Goal: Task Accomplishment & Management: Complete application form

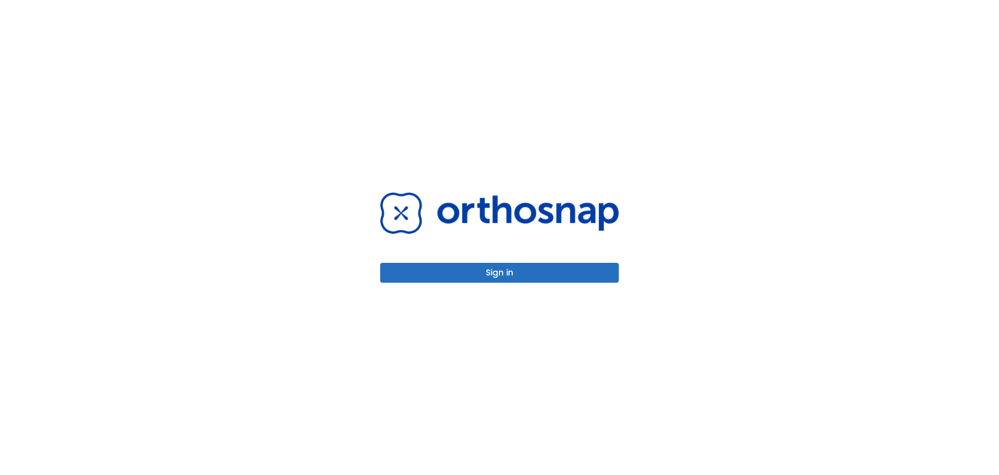
click at [499, 272] on button "Sign in" at bounding box center [499, 273] width 239 height 20
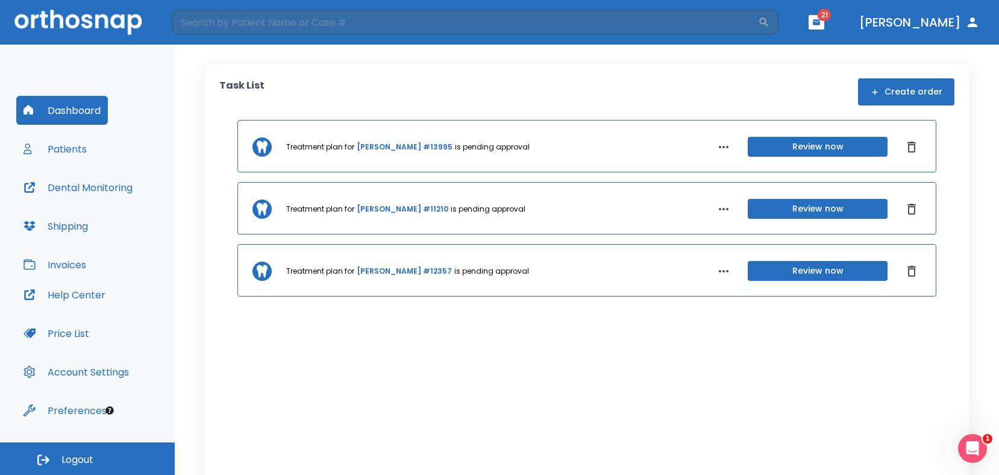
click at [89, 150] on button "Patients" at bounding box center [55, 148] width 78 height 29
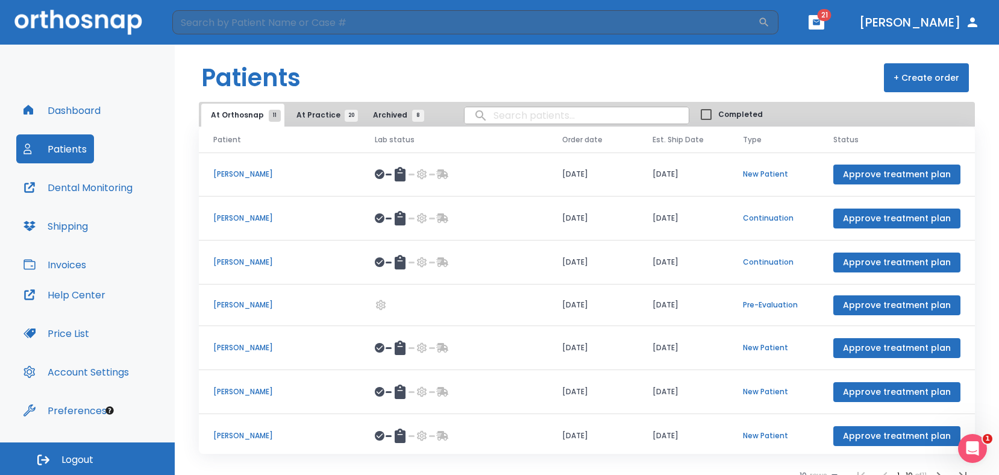
click at [503, 120] on input "search" at bounding box center [577, 116] width 224 height 24
type input "[PERSON_NAME]"
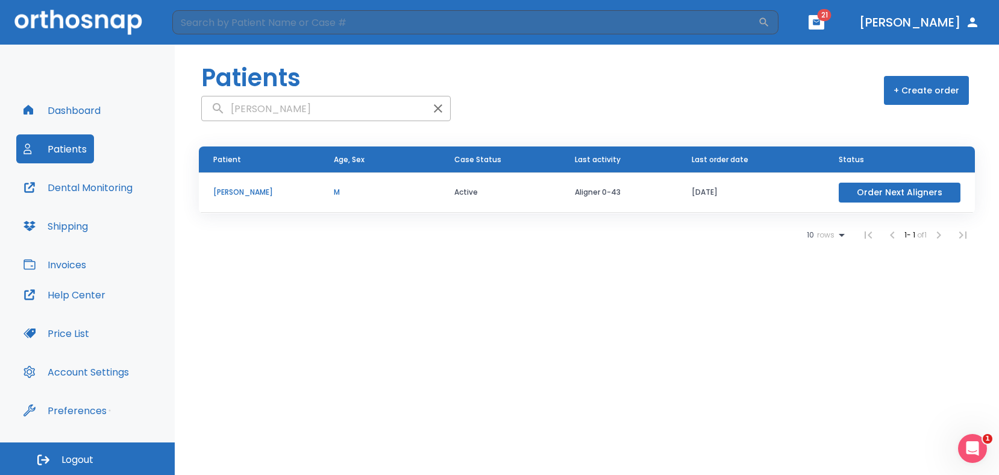
click at [277, 193] on p "[PERSON_NAME]" at bounding box center [259, 192] width 92 height 11
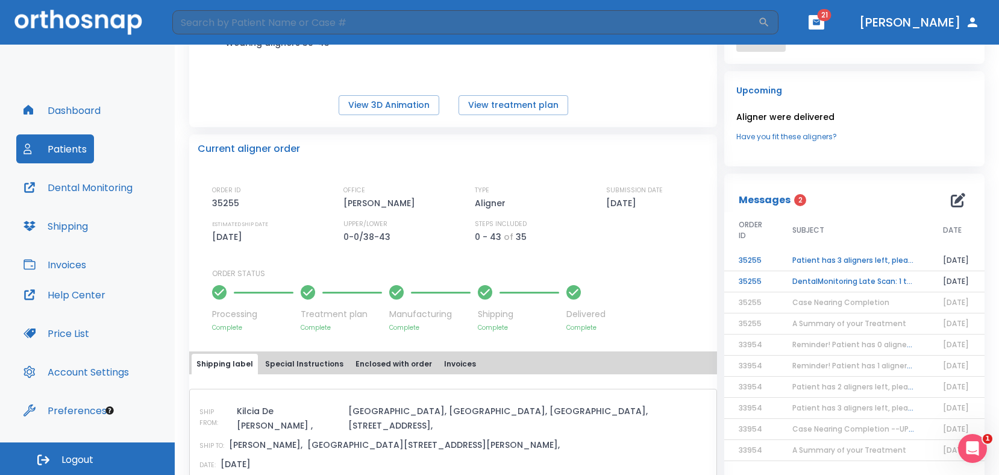
scroll to position [206, 0]
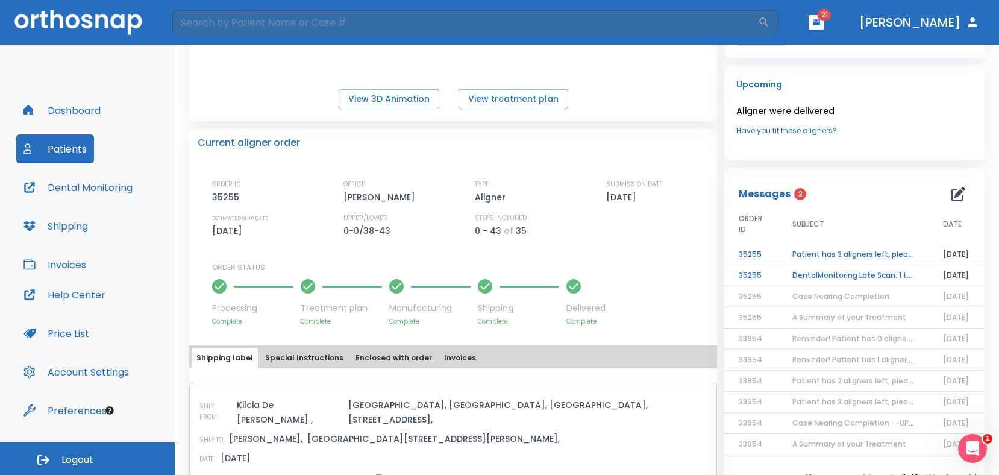
click at [794, 273] on td "DentalMonitoring Late Scan: 1 to 2 Weeks Notification" at bounding box center [853, 275] width 151 height 21
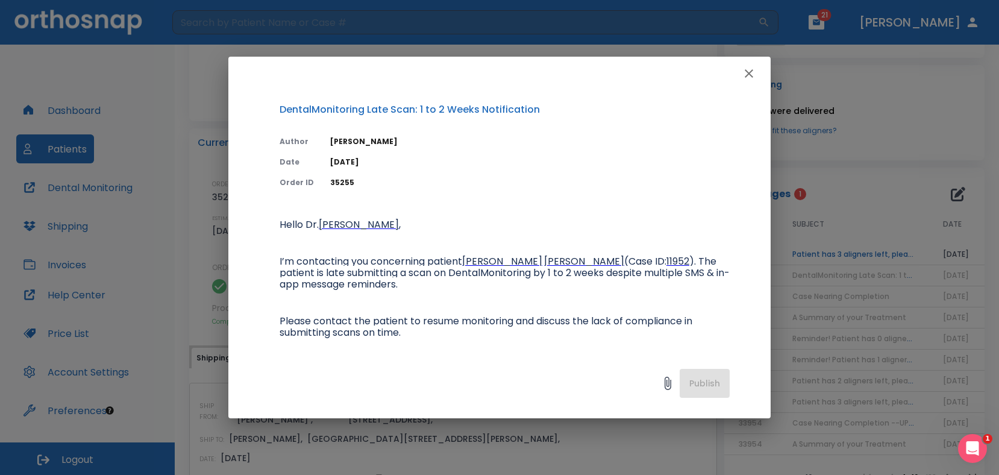
click at [748, 69] on icon "button" at bounding box center [749, 73] width 14 height 14
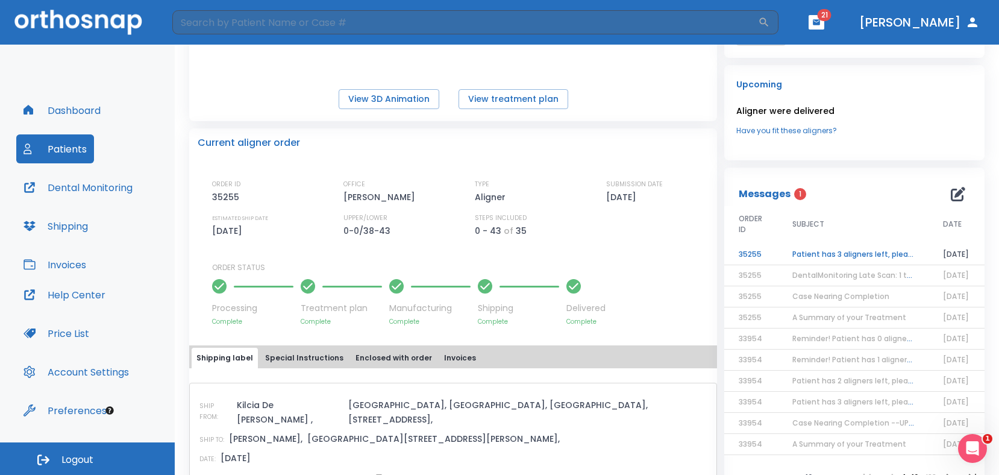
click at [841, 250] on td "Patient has 3 aligners left, please order next set!" at bounding box center [853, 254] width 151 height 21
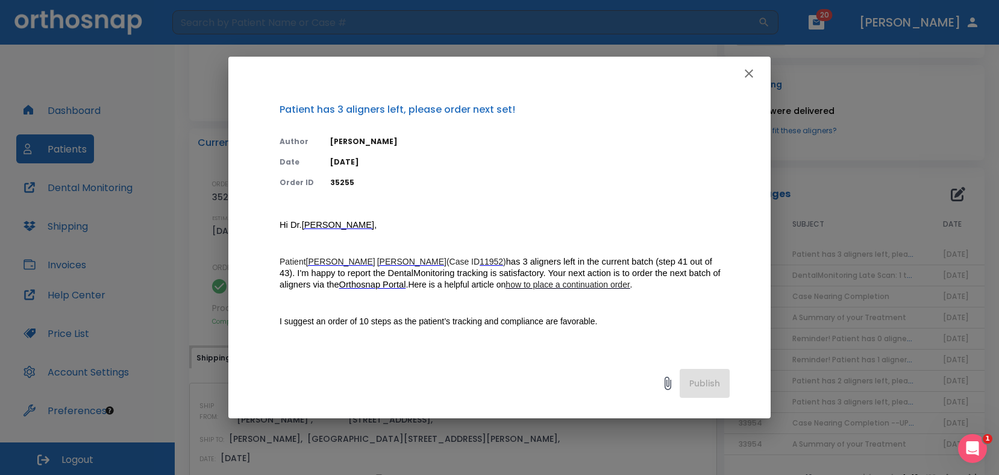
click at [750, 71] on icon "button" at bounding box center [749, 73] width 14 height 14
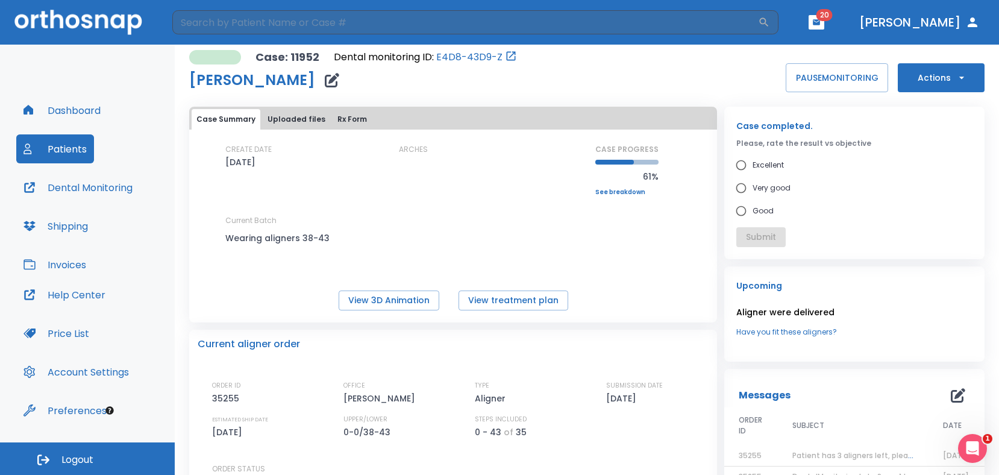
scroll to position [0, 0]
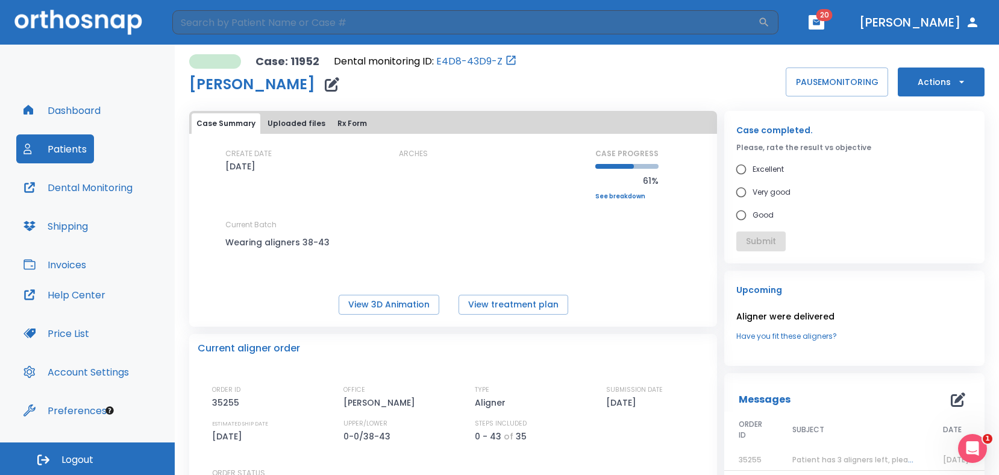
click at [956, 77] on icon "button" at bounding box center [962, 82] width 12 height 12
click at [600, 258] on div at bounding box center [499, 237] width 999 height 475
click at [956, 77] on icon "button" at bounding box center [962, 82] width 12 height 12
click at [952, 77] on div at bounding box center [499, 237] width 999 height 475
click at [956, 77] on icon "button" at bounding box center [962, 82] width 12 height 12
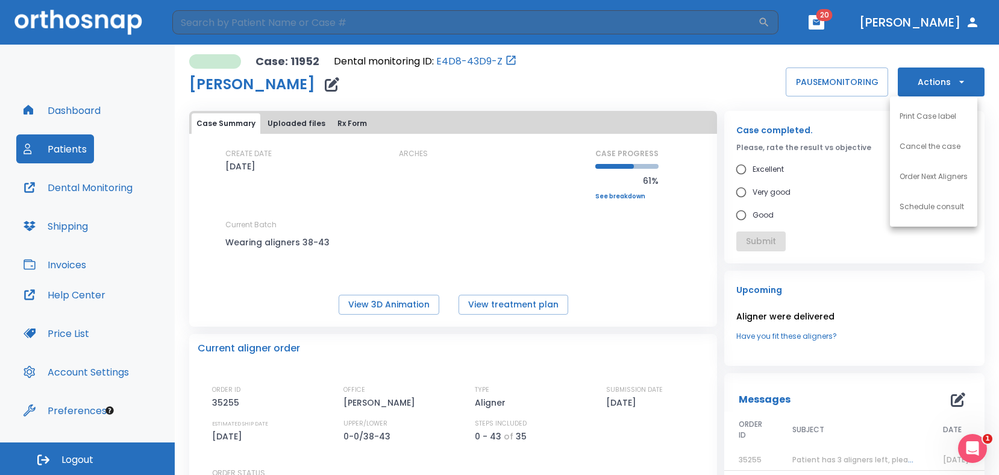
click at [945, 177] on p "Order Next Aligners" at bounding box center [934, 176] width 68 height 11
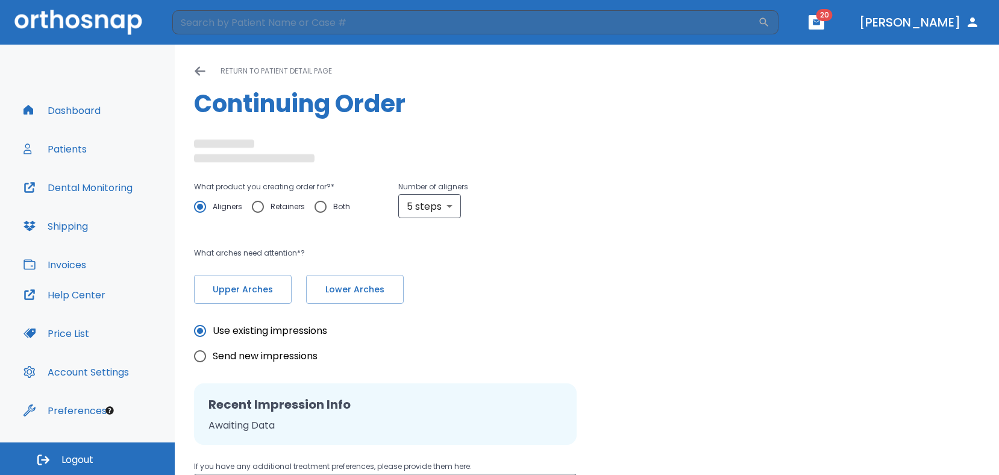
radio input "false"
radio input "true"
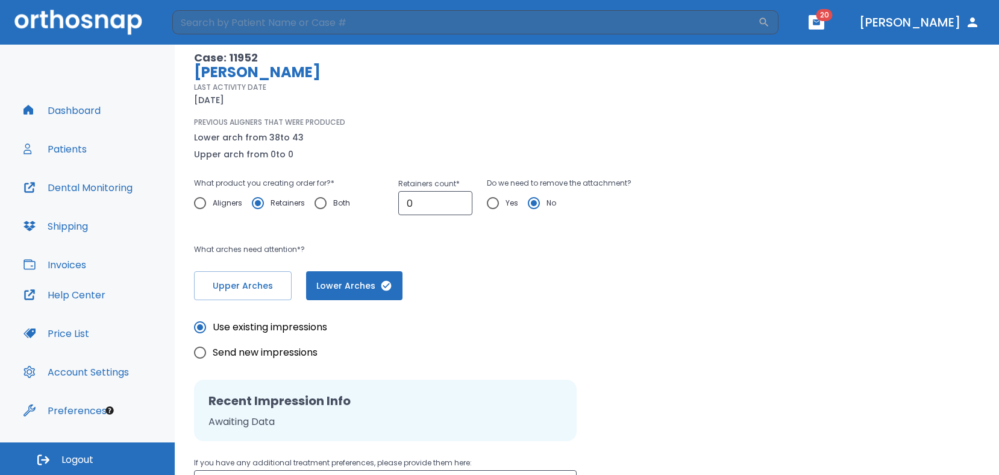
scroll to position [85, 0]
click at [203, 204] on input "Aligners" at bounding box center [199, 203] width 25 height 25
radio input "true"
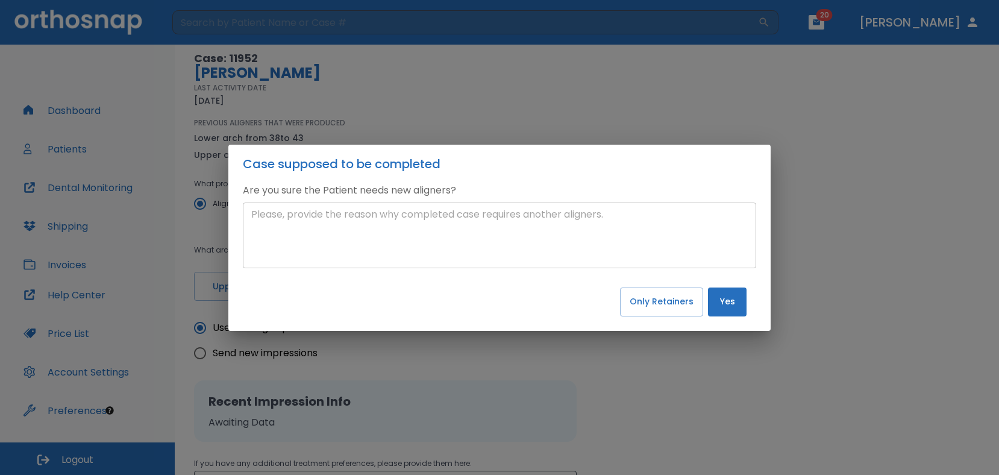
click at [464, 222] on textarea at bounding box center [499, 234] width 497 height 55
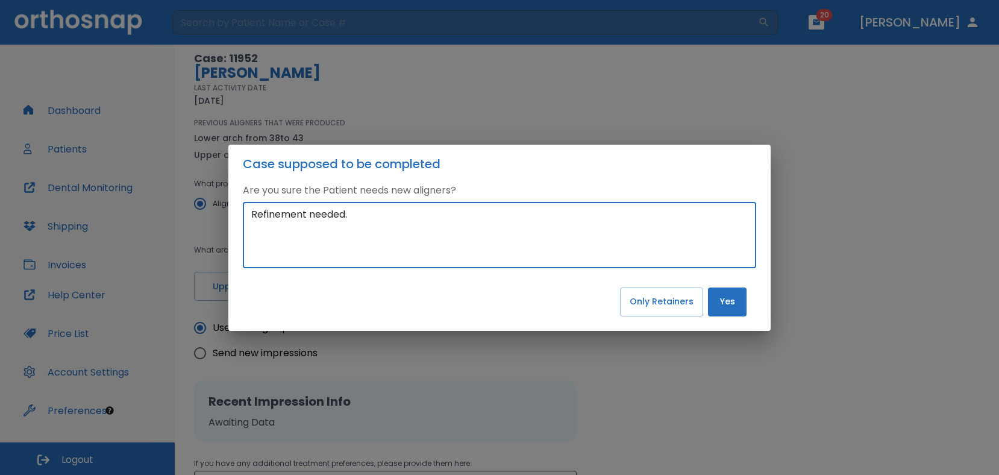
type textarea "Refinement needed."
click at [726, 299] on button "Yes" at bounding box center [727, 302] width 39 height 29
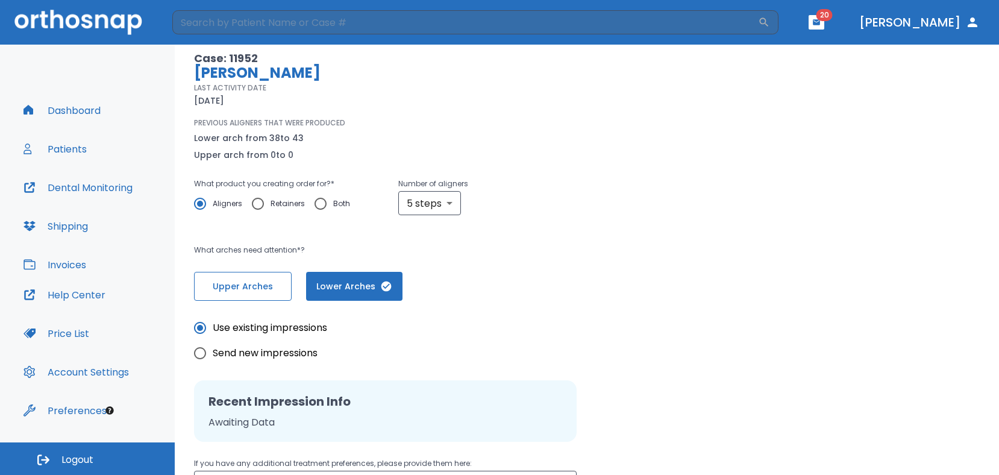
click at [262, 284] on span "Upper Arches" at bounding box center [243, 286] width 72 height 13
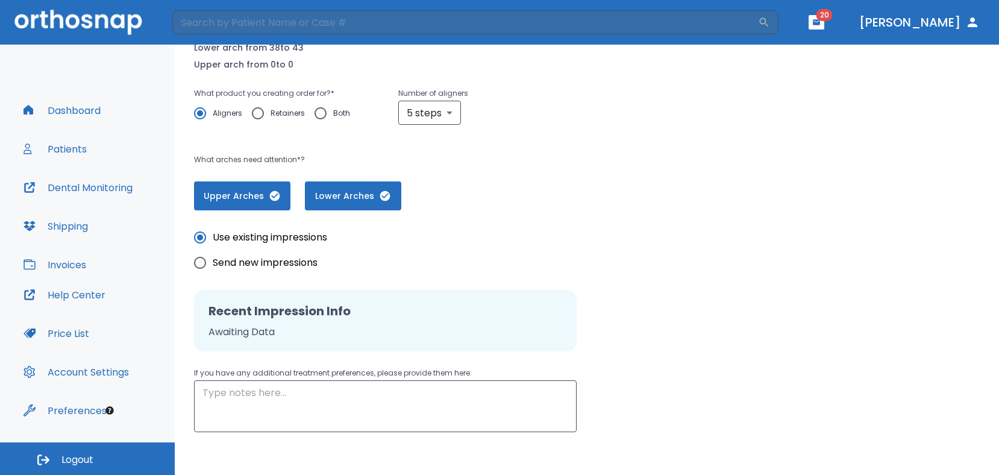
scroll to position [222, 0]
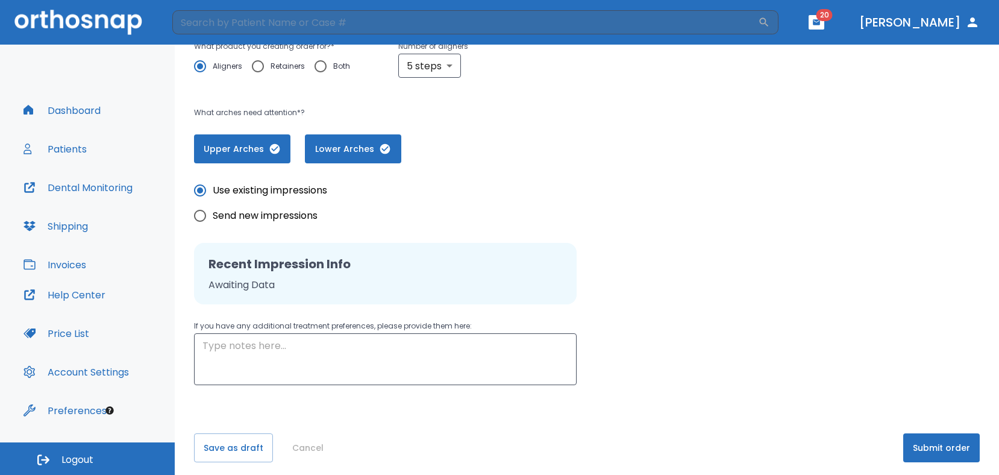
click at [201, 213] on input "Send new impressions" at bounding box center [199, 215] width 25 height 25
radio input "true"
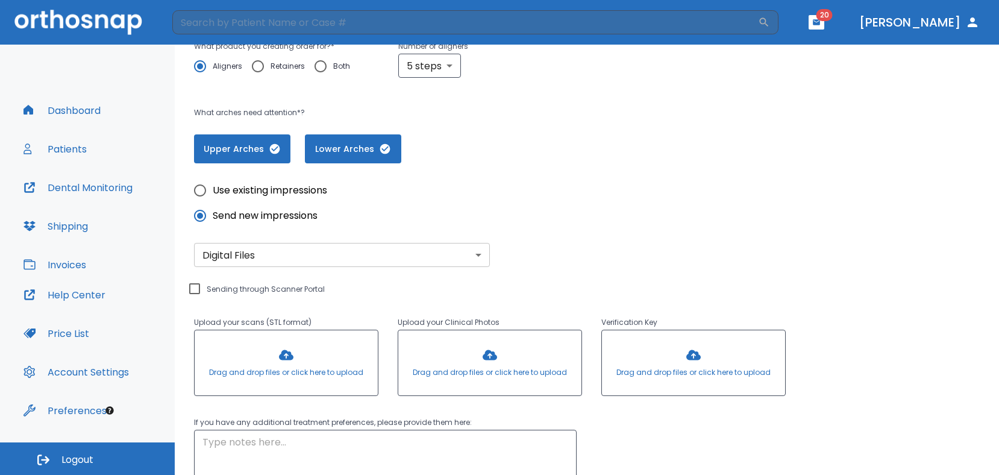
click at [282, 263] on body "​ 20 Dr. Himel Dashboard Patients Dental Monitoring Shipping Invoices Help Cent…" at bounding box center [499, 237] width 999 height 475
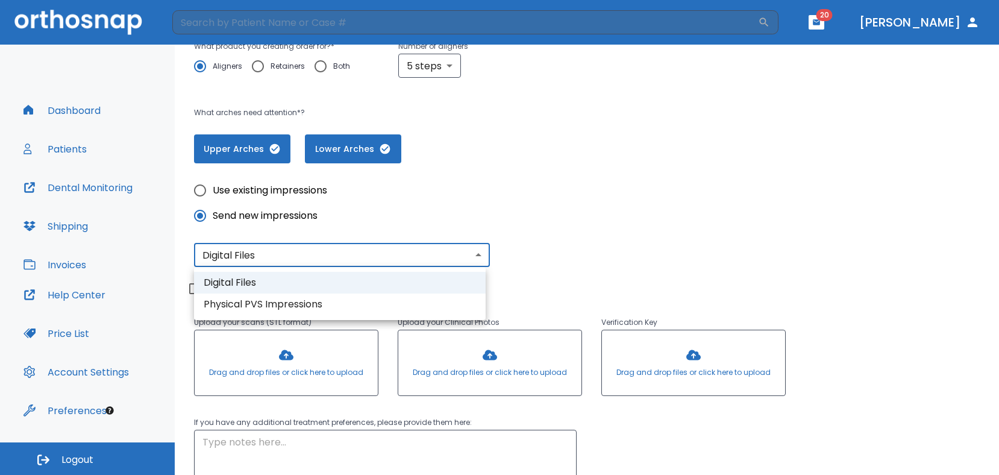
click at [282, 263] on div at bounding box center [499, 237] width 999 height 475
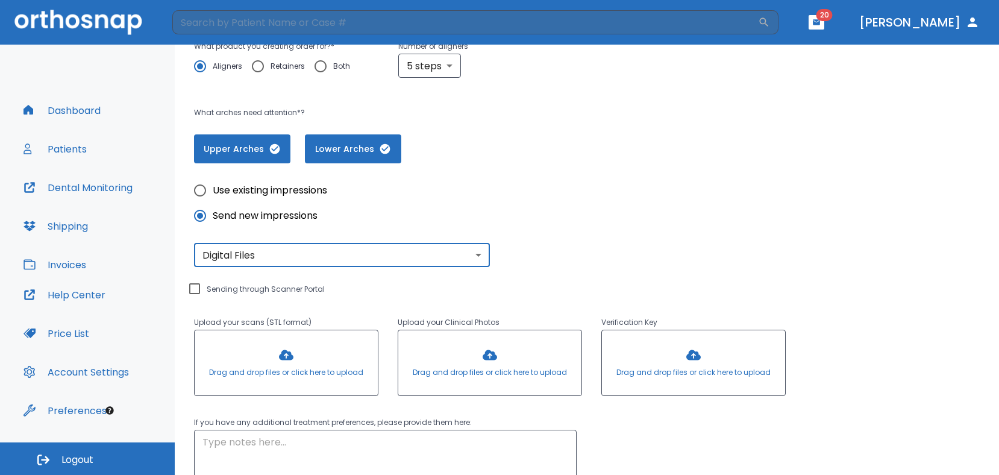
click at [192, 289] on input "Sending through Scanner Portal" at bounding box center [194, 288] width 14 height 14
checkbox input "true"
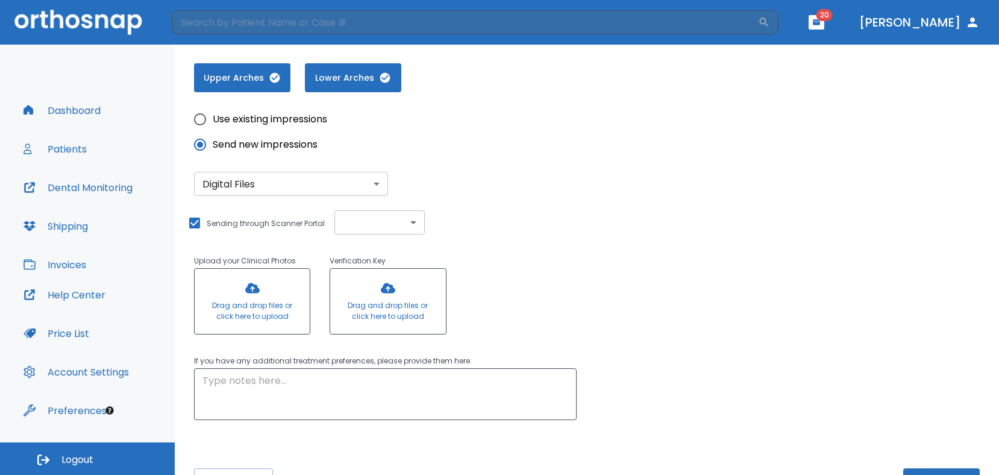
scroll to position [335, 0]
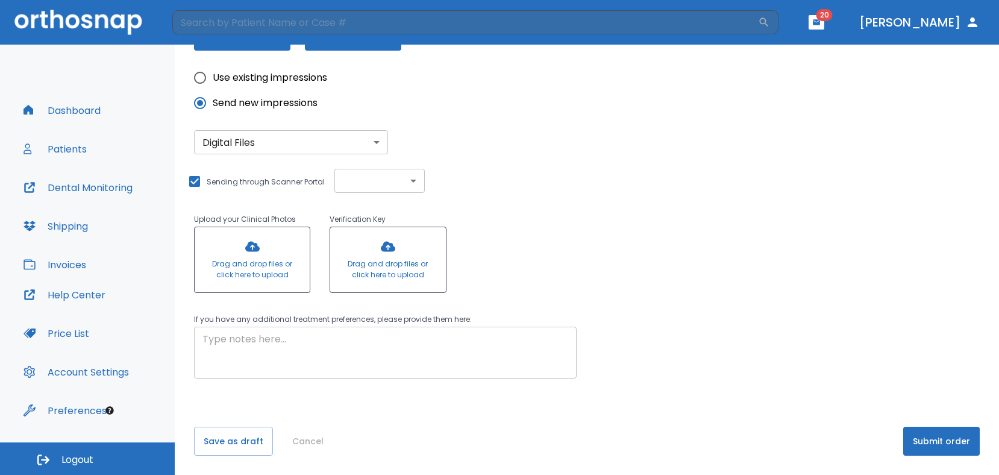
click at [248, 339] on textarea at bounding box center [386, 353] width 366 height 42
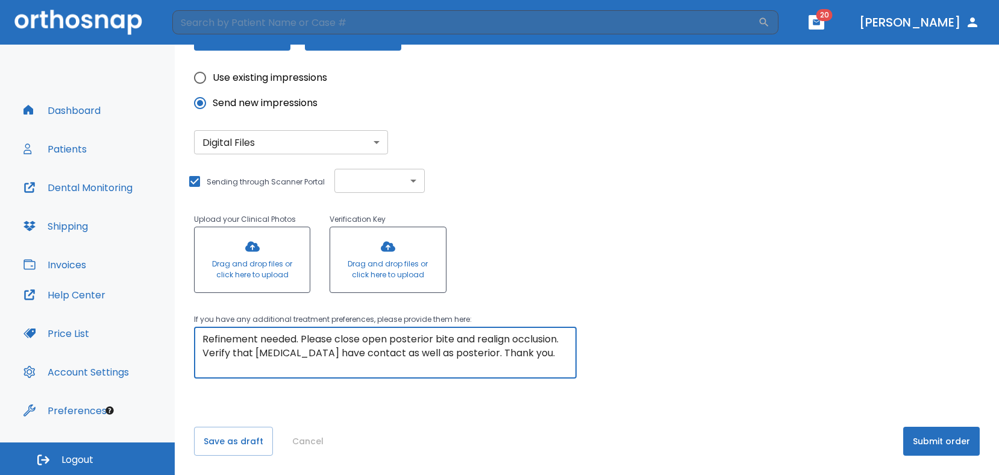
type textarea "Refinement needed. Please close open posterior bite and realign occlusion. Veri…"
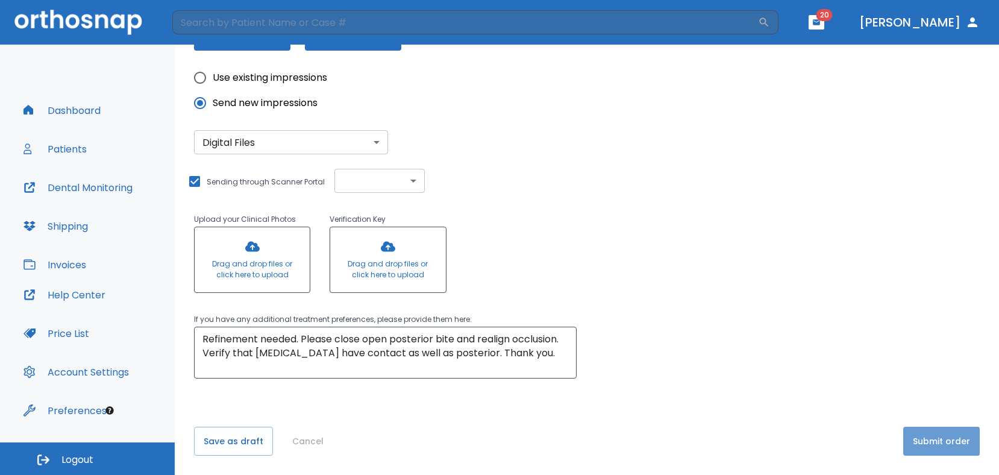
click at [919, 432] on button "Submit order" at bounding box center [942, 441] width 77 height 29
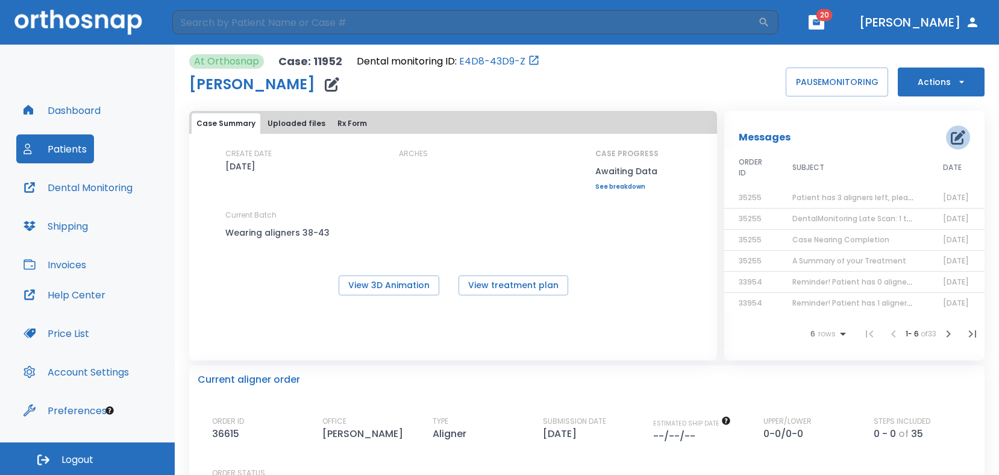
click at [946, 127] on button "button" at bounding box center [958, 137] width 24 height 24
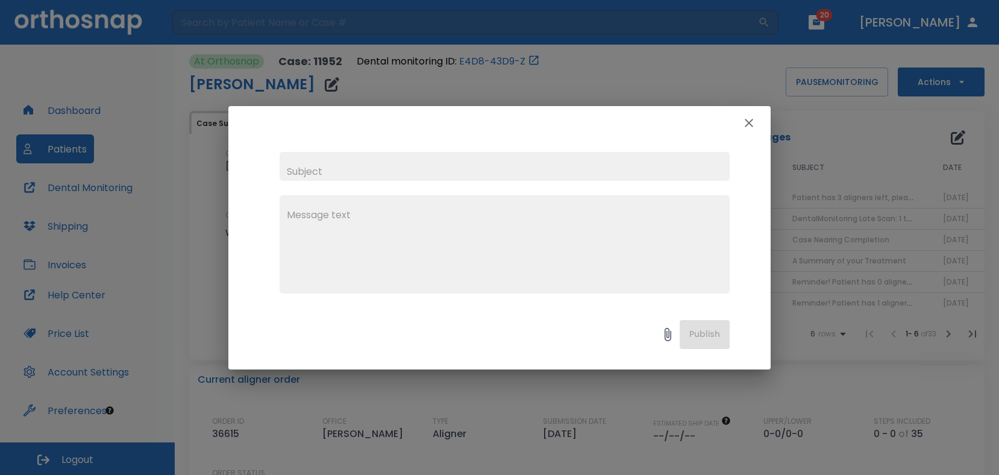
click at [366, 174] on input "text" at bounding box center [505, 166] width 450 height 29
type input "2025-09-18 Refinement Ordered"
click at [344, 225] on textarea at bounding box center [505, 249] width 436 height 83
paste textarea "Refinement needed. Please close open posterior bite and realign occlusion. Veri…"
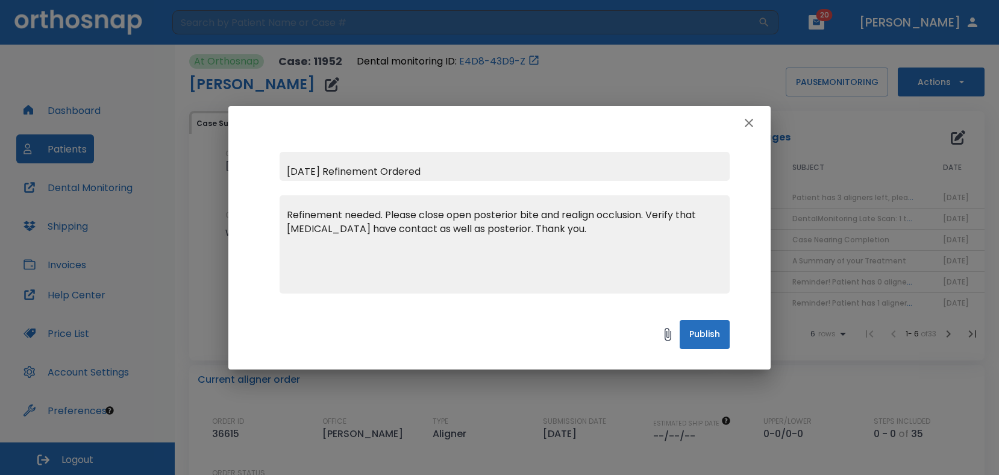
type textarea "Refinement needed. Please close open posterior bite and realign occlusion. Veri…"
click at [711, 332] on button "Publish" at bounding box center [705, 334] width 50 height 29
